Goal: Information Seeking & Learning: Learn about a topic

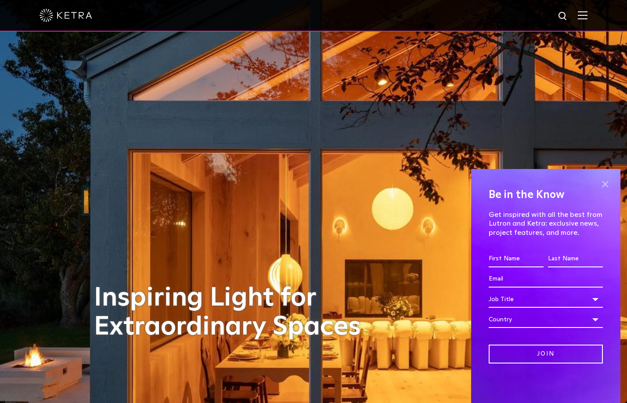
click at [606, 183] on span at bounding box center [604, 184] width 13 height 13
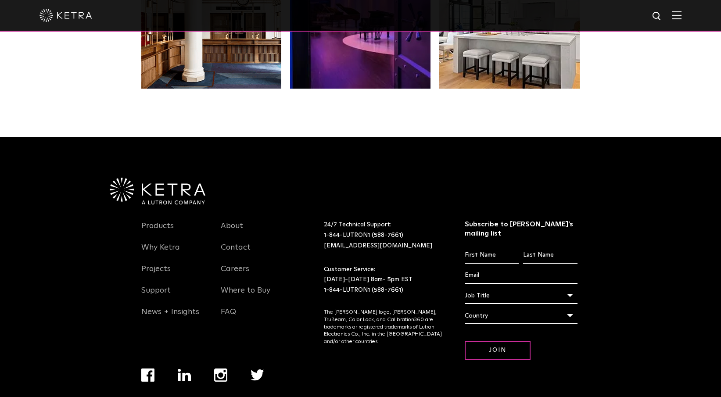
scroll to position [1844, 0]
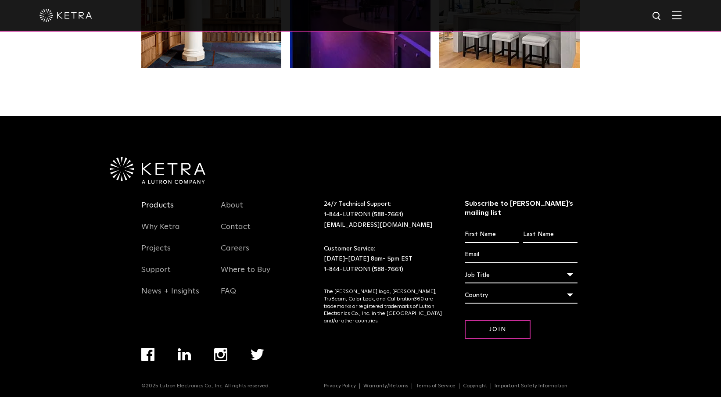
click at [154, 203] on link "Products" at bounding box center [157, 211] width 32 height 20
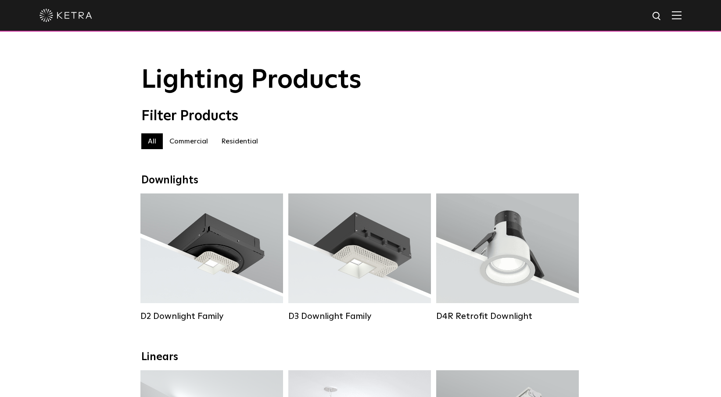
click at [241, 140] on label "Residential" at bounding box center [240, 141] width 50 height 16
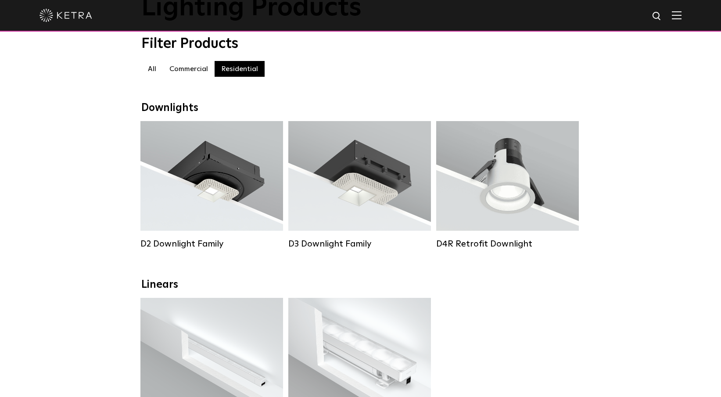
scroll to position [72, 0]
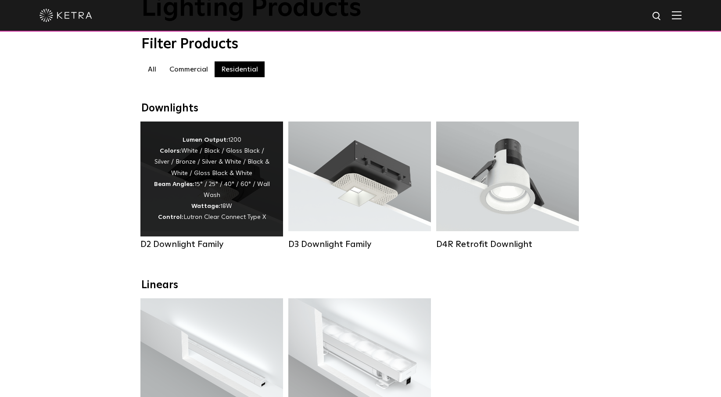
click at [166, 202] on div "Lumen Output: 1200 Colors: White / Black / Gloss Black / Silver / Bronze / Silv…" at bounding box center [212, 179] width 116 height 89
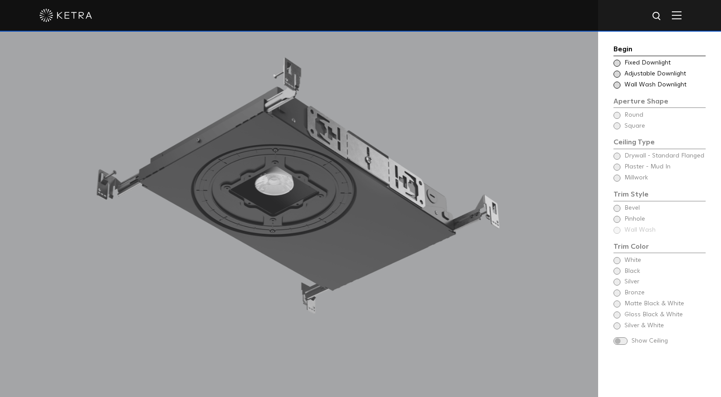
scroll to position [836, 0]
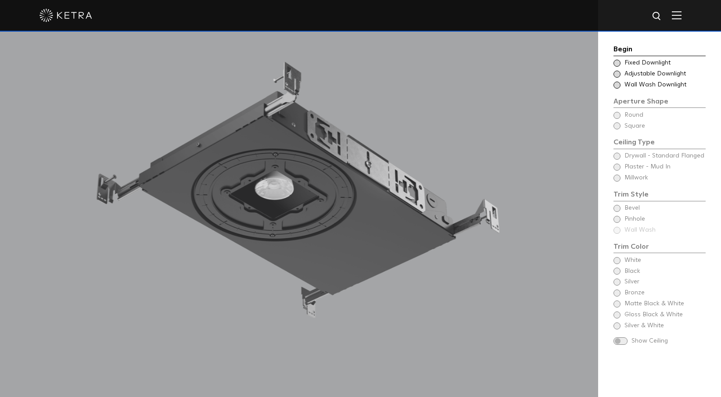
click at [616, 63] on span at bounding box center [617, 63] width 7 height 7
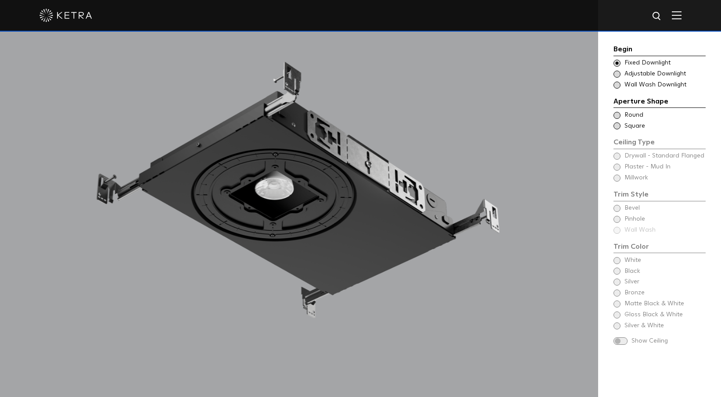
click at [616, 117] on span at bounding box center [617, 115] width 7 height 7
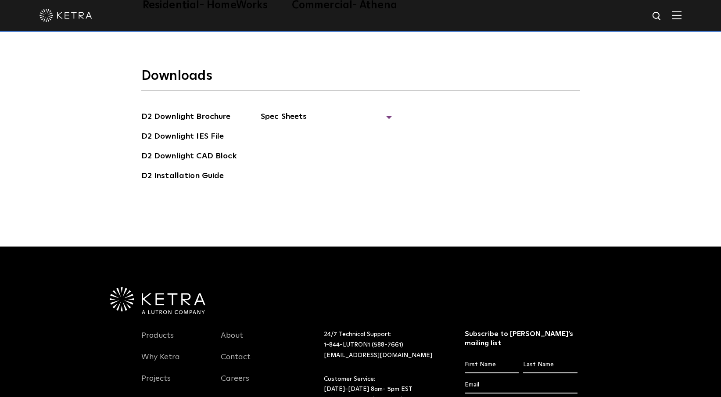
scroll to position [2506, 0]
